Goal: Information Seeking & Learning: Learn about a topic

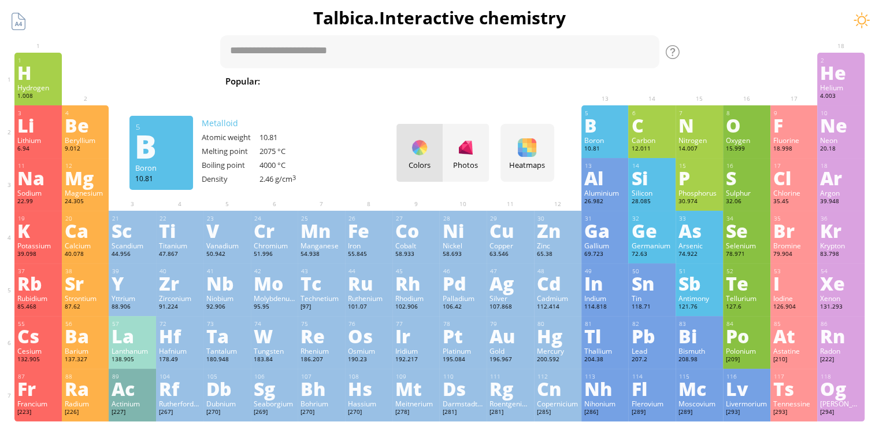
click at [401, 86] on ya-tr-span "H" at bounding box center [404, 81] width 6 height 12
type textarea "***"
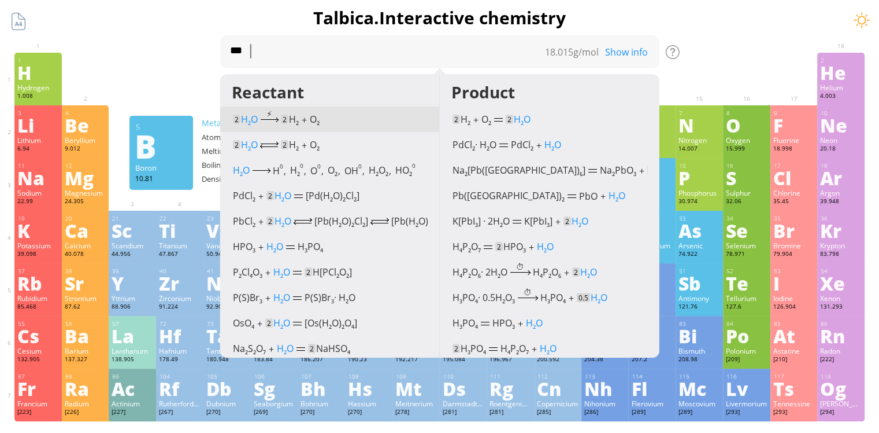
click at [250, 121] on sub "2" at bounding box center [248, 123] width 3 height 7
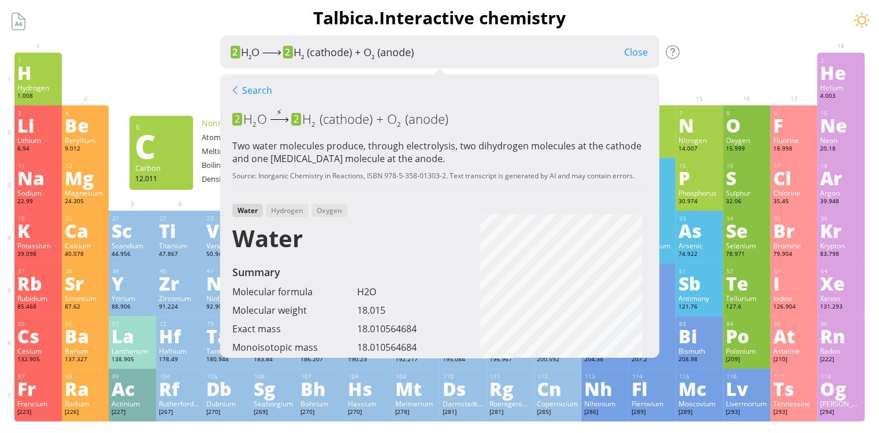
click at [652, 50] on div "Close" at bounding box center [636, 52] width 47 height 15
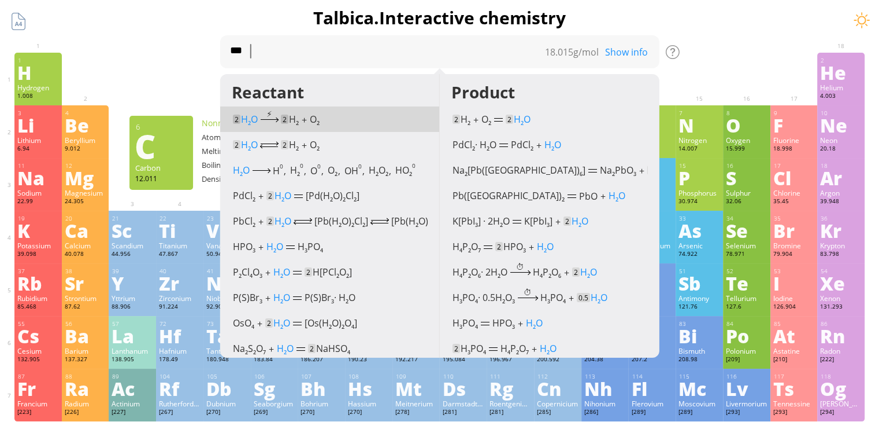
click at [720, 62] on div at bounding box center [700, 61] width 42 height 9
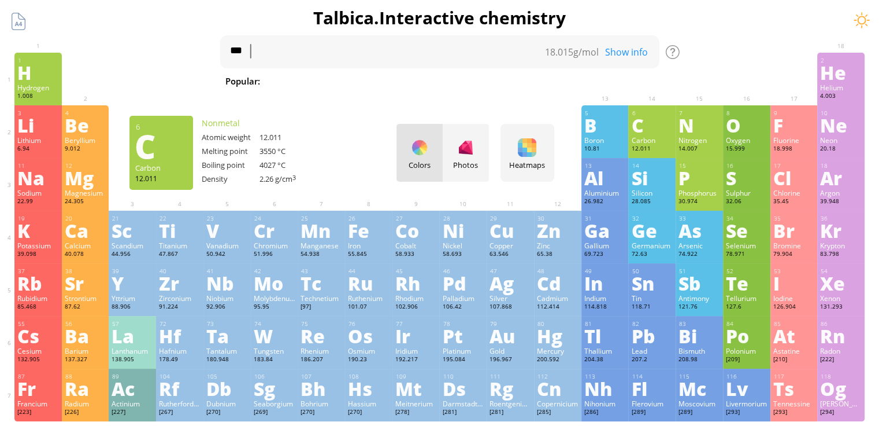
click at [652, 132] on div "C" at bounding box center [652, 125] width 42 height 19
click at [0, 0] on div at bounding box center [0, 0] width 0 height 0
click at [753, 135] on div "8 O Oxygen 15.999 −2, −1, 0, +1, +2 −2, −1, 0, +1, +2 -218.3 °C -182.9 °C 1.429…" at bounding box center [746, 131] width 47 height 53
click at [655, 136] on div "Carbon" at bounding box center [652, 139] width 42 height 9
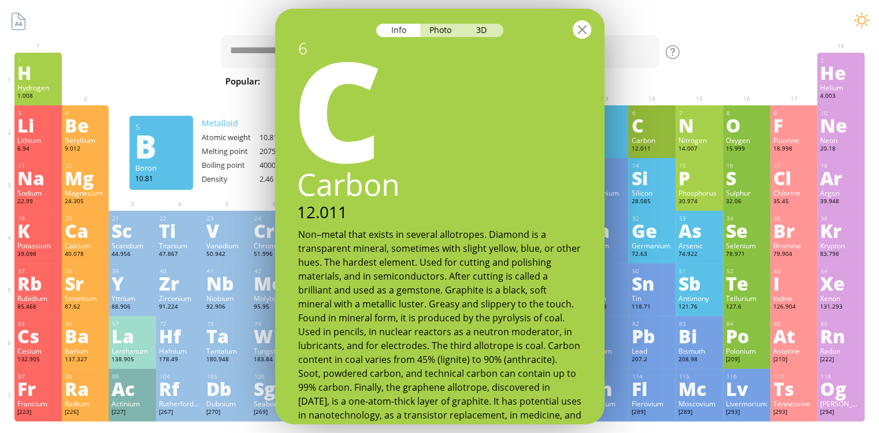
click at [585, 27] on div at bounding box center [582, 29] width 19 height 19
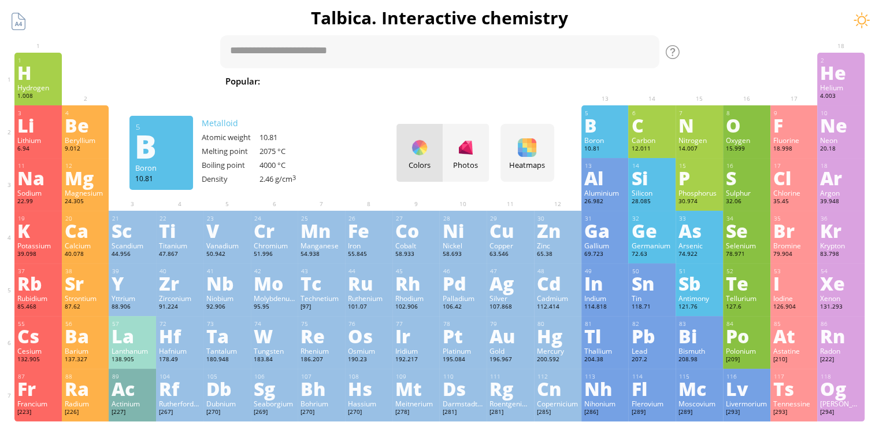
click at [727, 83] on span "Fe + O 2" at bounding box center [749, 81] width 45 height 14
type textarea "*******"
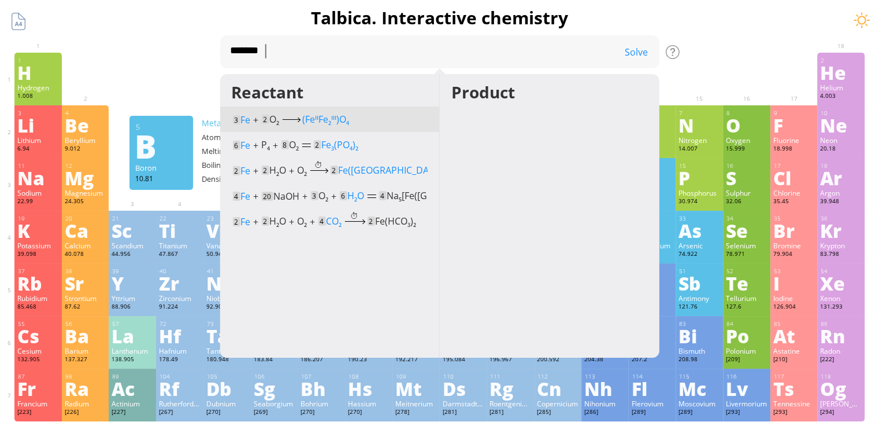
click at [328, 123] on sub "2" at bounding box center [329, 123] width 3 height 7
